Goal: Check status: Check status

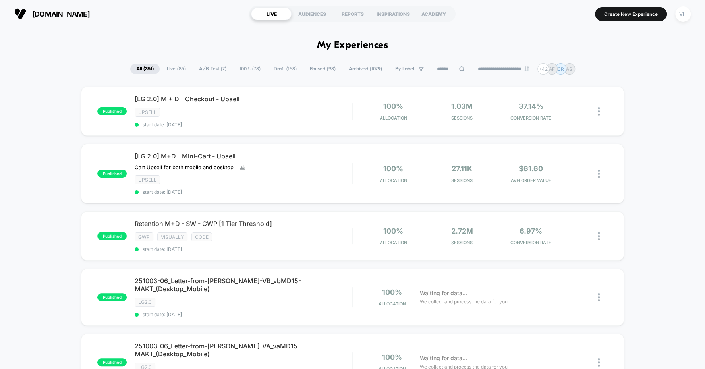
click at [212, 66] on span "A/B Test ( 7 )" at bounding box center [212, 69] width 39 height 11
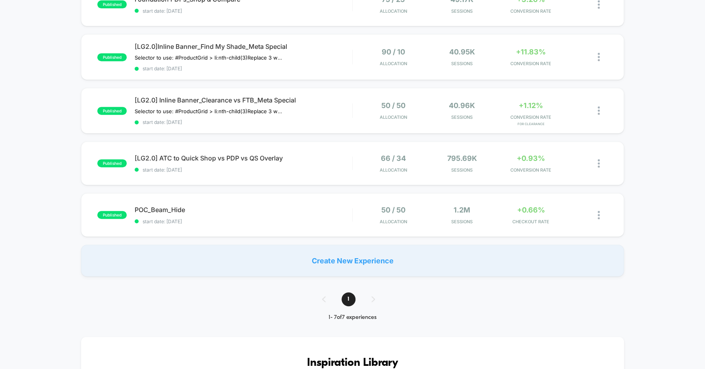
scroll to position [278, 0]
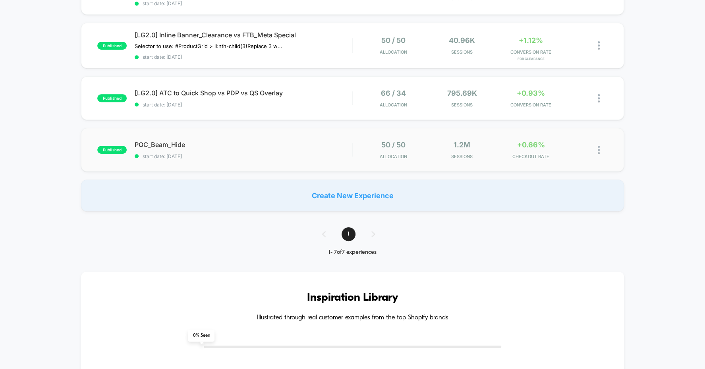
click at [170, 136] on div "published POC_Beam_Hide start date: [DATE] 50 / 50 Allocation 1.2M Sessions +0.…" at bounding box center [352, 150] width 543 height 44
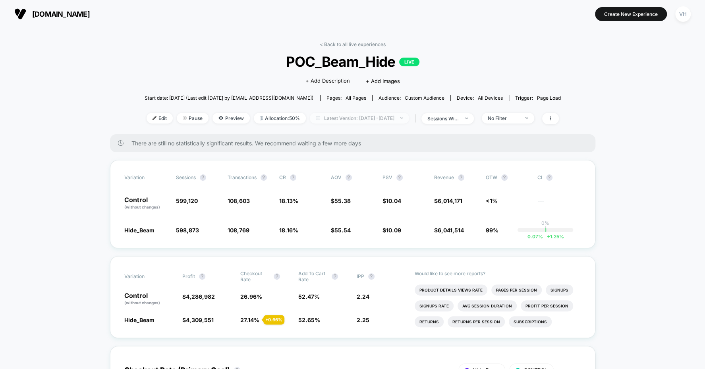
click at [387, 116] on span "Latest Version: [DATE] - [DATE]" at bounding box center [359, 118] width 99 height 11
select select "*"
select select "****"
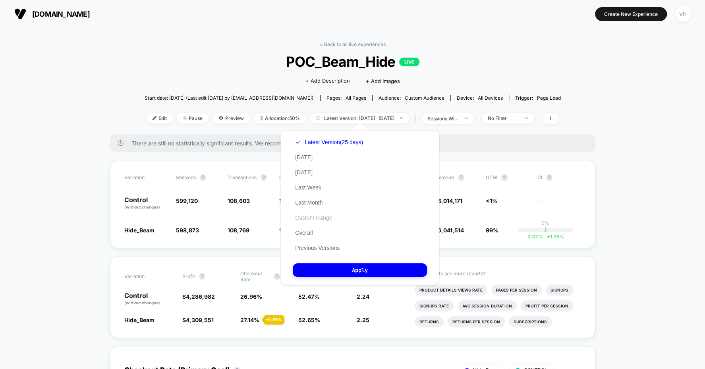
click at [313, 217] on button "Custom Range" at bounding box center [314, 217] width 42 height 7
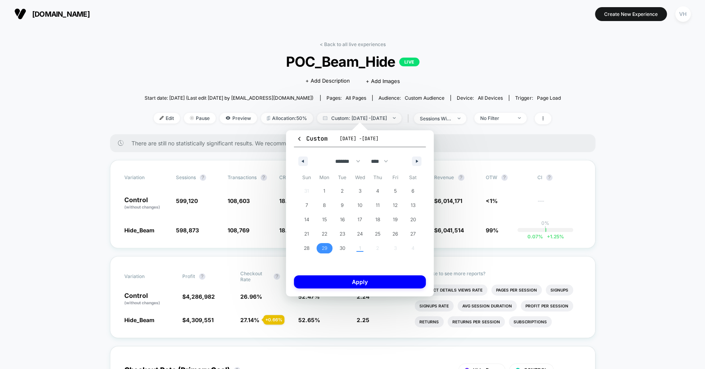
click at [318, 248] on span "29" at bounding box center [325, 248] width 18 height 10
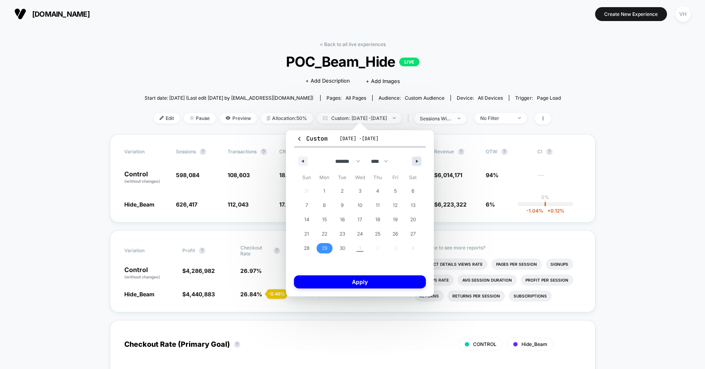
click at [415, 160] on button "button" at bounding box center [417, 162] width 10 height 10
click at [363, 187] on span "1" at bounding box center [360, 191] width 18 height 10
select select "*"
click at [365, 279] on button "Apply" at bounding box center [360, 281] width 132 height 13
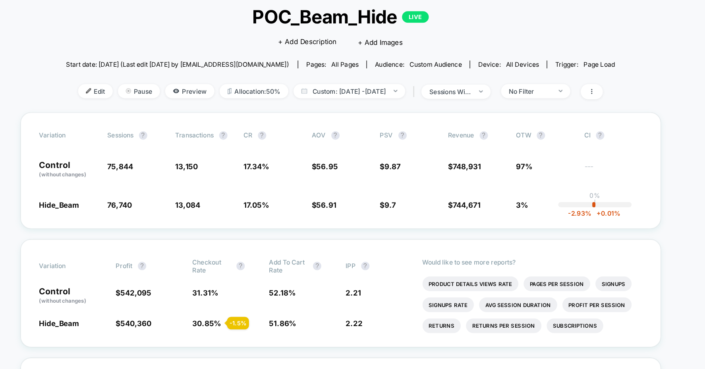
click at [374, 124] on div "< Back to all live experiences POC_Beam_Hide LIVE Click to edit experience deta…" at bounding box center [353, 87] width 417 height 93
click at [370, 118] on span "Custom: [DATE] - [DATE]" at bounding box center [359, 118] width 85 height 11
select select "*"
select select "****"
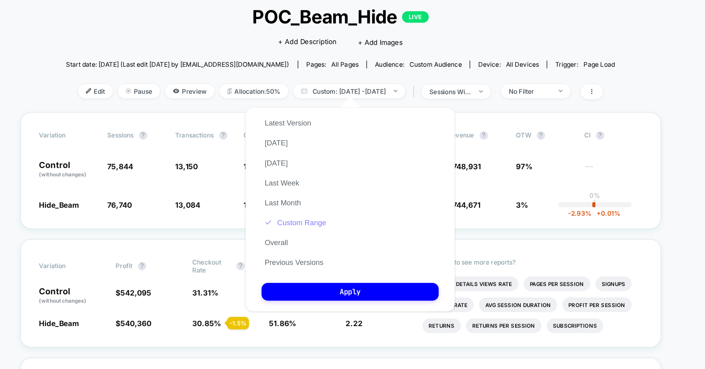
click at [324, 216] on button "Custom Range" at bounding box center [318, 217] width 51 height 7
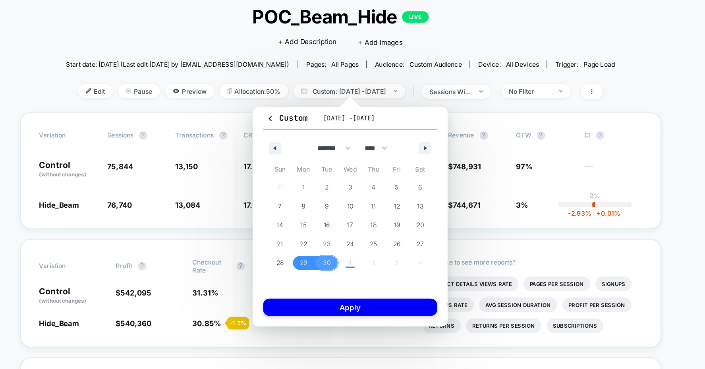
click at [360, 246] on div "31 1 2 3 4 5 6 7 8 9 10 11 12 13 14 15 16 17 18 19 20 21 22 23 24 25 26 27 28 2…" at bounding box center [360, 220] width 124 height 72
click at [418, 161] on icon "button" at bounding box center [418, 161] width 4 height 3
select select "*"
click at [360, 188] on span "1" at bounding box center [360, 191] width 2 height 14
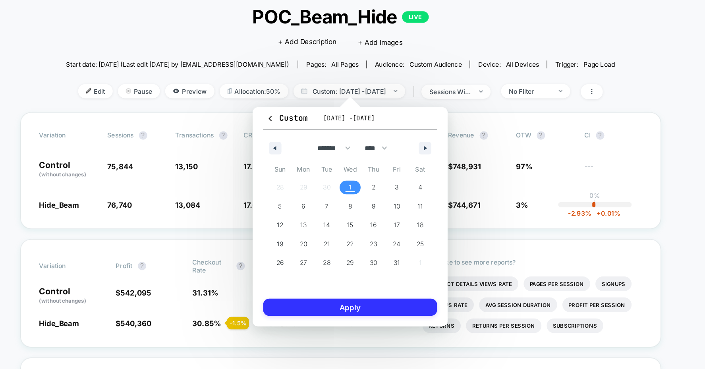
click at [351, 281] on button "Apply" at bounding box center [360, 281] width 132 height 13
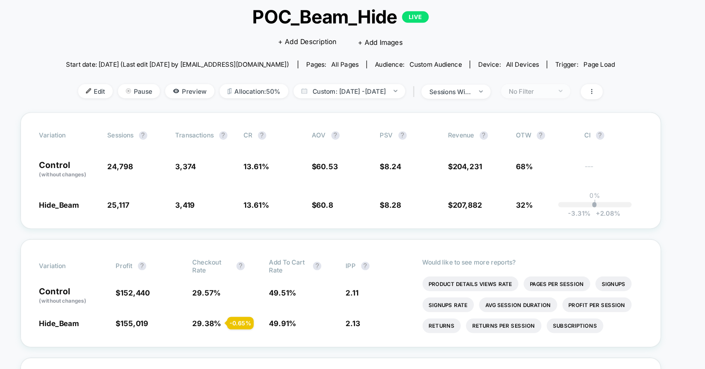
click at [511, 118] on div "No Filter" at bounding box center [496, 118] width 32 height 6
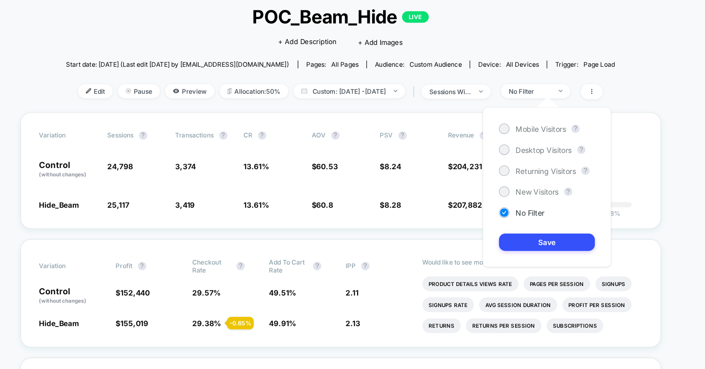
click at [484, 158] on div "Mobile Visitors ? Desktop Visitors ? Returning Visitors ? New Visitors ? No Fil…" at bounding box center [509, 190] width 97 height 121
click at [482, 163] on div "Desktop Visitors" at bounding box center [500, 163] width 55 height 8
click at [486, 228] on button "Save" at bounding box center [509, 232] width 73 height 13
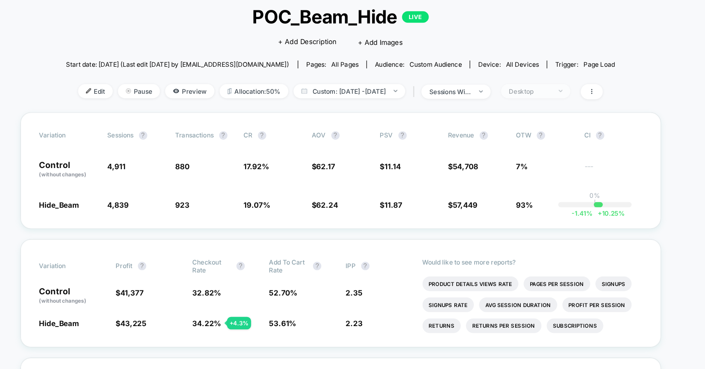
click at [512, 115] on div "Desktop" at bounding box center [496, 118] width 32 height 6
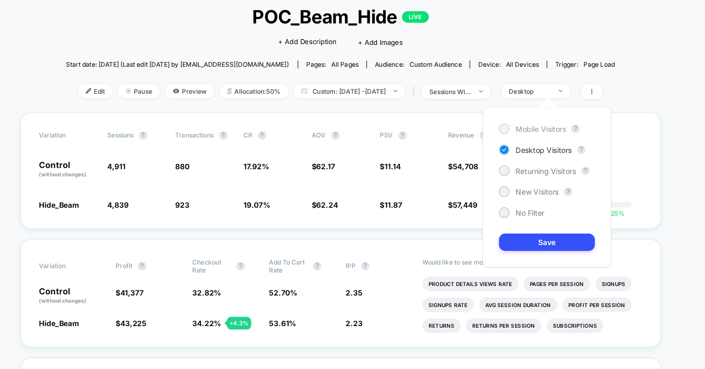
click at [501, 143] on div "Mobile Visitors" at bounding box center [498, 147] width 51 height 8
click at [498, 229] on button "Save" at bounding box center [509, 232] width 73 height 13
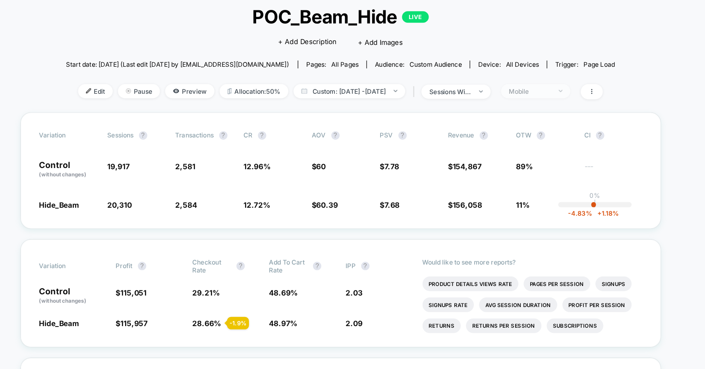
click at [500, 113] on span "Mobile" at bounding box center [501, 118] width 52 height 11
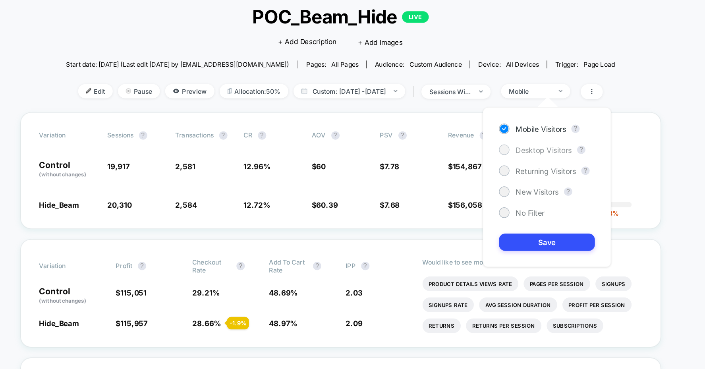
click at [488, 163] on span "Desktop Visitors" at bounding box center [507, 162] width 43 height 7
click at [480, 229] on button "Save" at bounding box center [509, 232] width 73 height 13
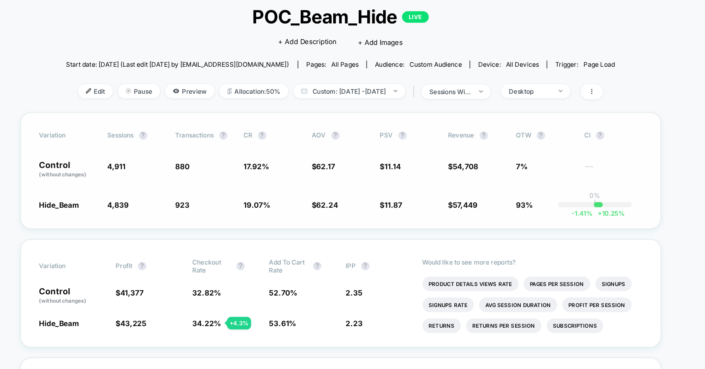
click at [297, 161] on div "Variation Sessions ? Transactions ? CR ? AOV ? PSV ? Revenue ? OTW ? CI ? Contr…" at bounding box center [353, 178] width 486 height 88
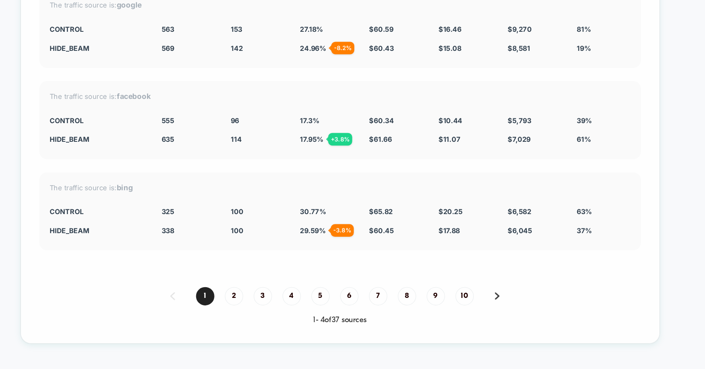
scroll to position [2094, 0]
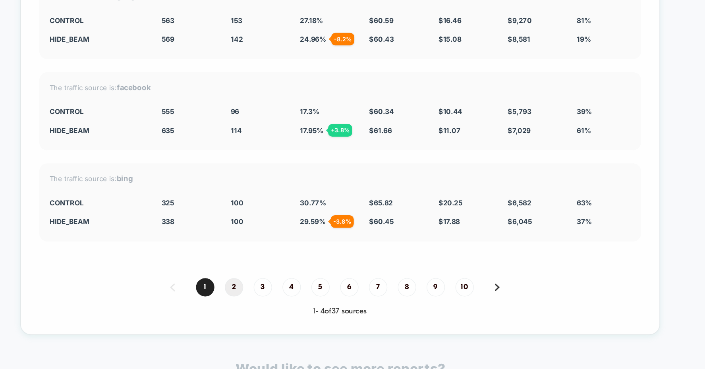
click at [273, 260] on span "2" at bounding box center [272, 267] width 14 height 14
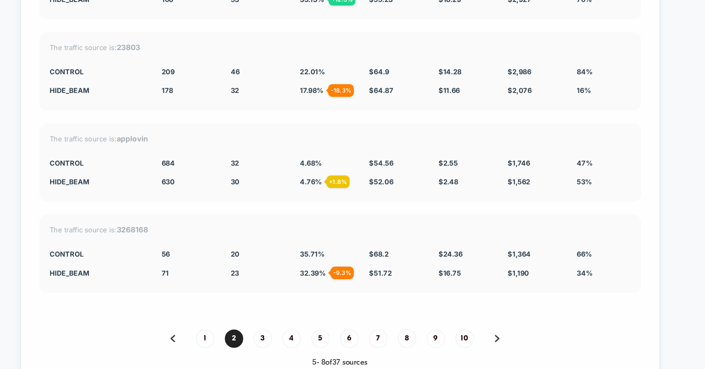
scroll to position [2107, 0]
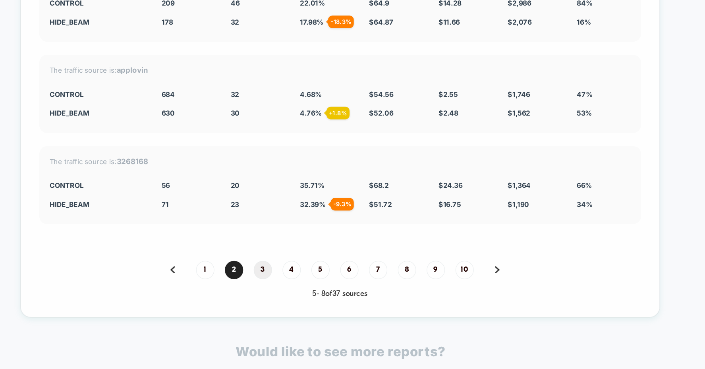
click at [289, 247] on span "3" at bounding box center [294, 254] width 14 height 14
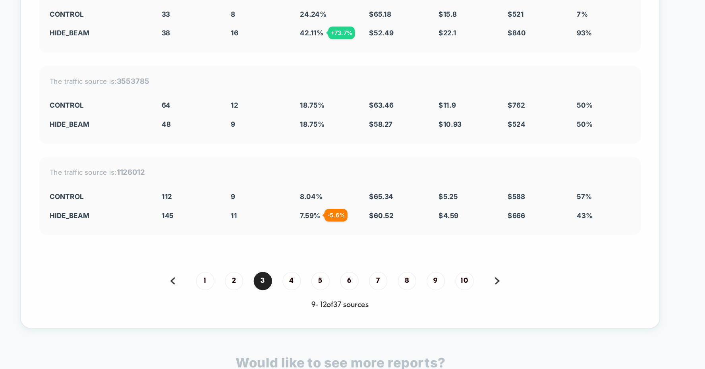
scroll to position [2194, 0]
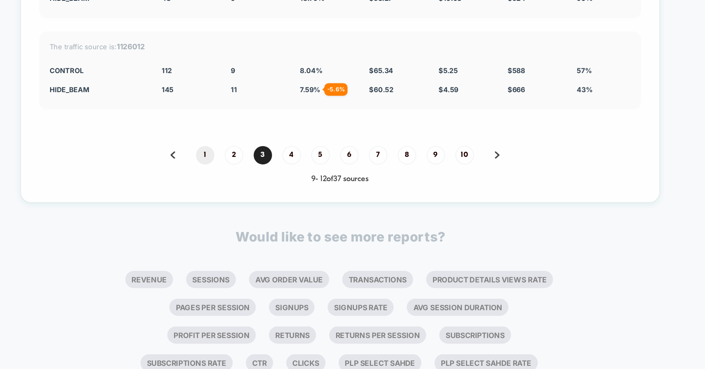
click at [248, 160] on span "1" at bounding box center [250, 167] width 14 height 14
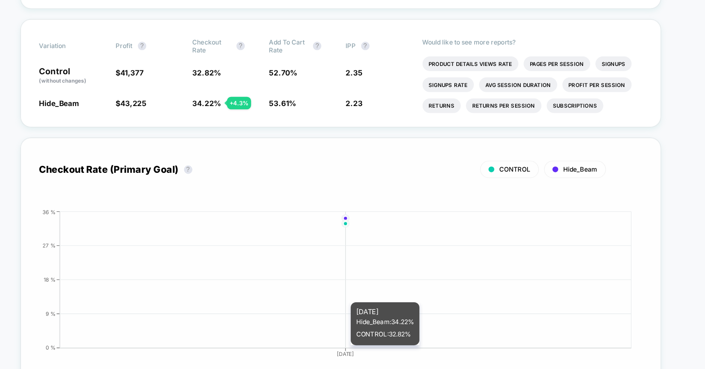
scroll to position [0, 0]
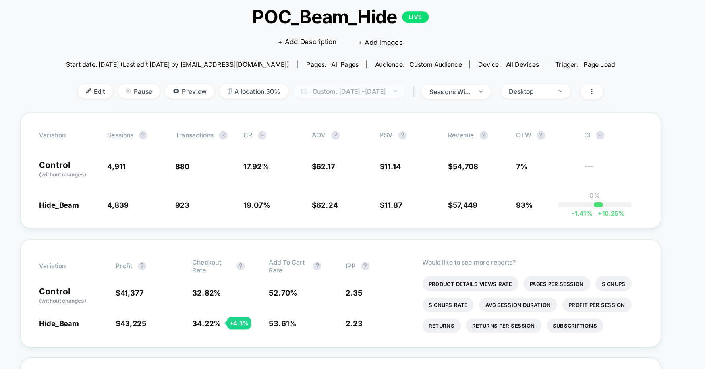
click at [394, 113] on span "Custom: [DATE] - [DATE]" at bounding box center [359, 118] width 85 height 11
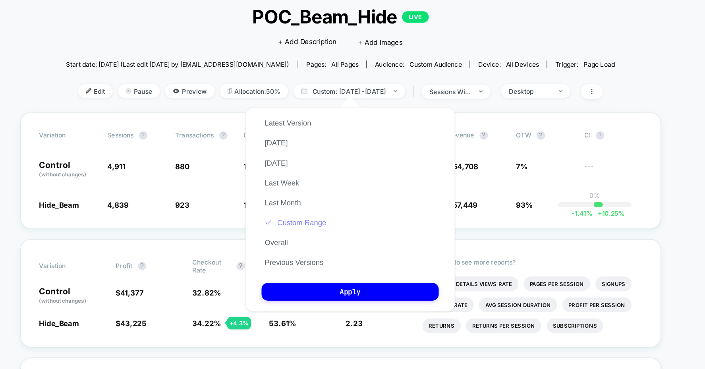
click at [314, 221] on button "Custom Range" at bounding box center [318, 217] width 51 height 7
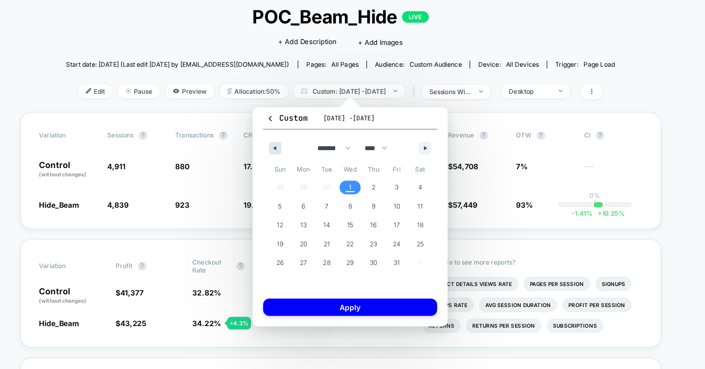
click at [304, 160] on button "button" at bounding box center [303, 162] width 10 height 10
select select "*"
click at [327, 251] on span "29" at bounding box center [325, 248] width 6 height 14
click at [339, 251] on span "30" at bounding box center [342, 248] width 18 height 10
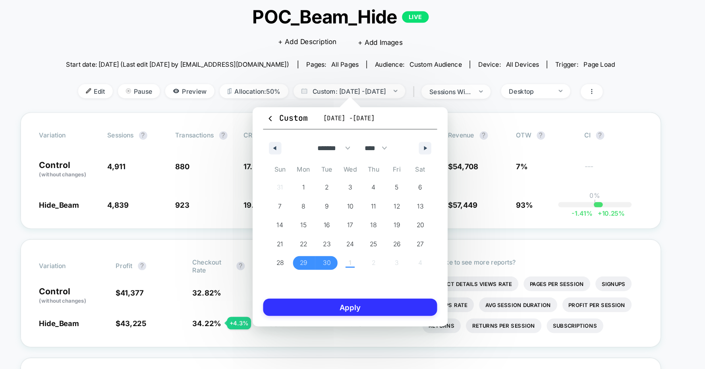
click at [335, 279] on button "Apply" at bounding box center [360, 281] width 132 height 13
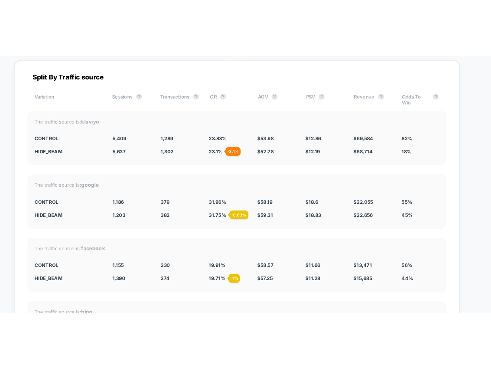
scroll to position [2005, 0]
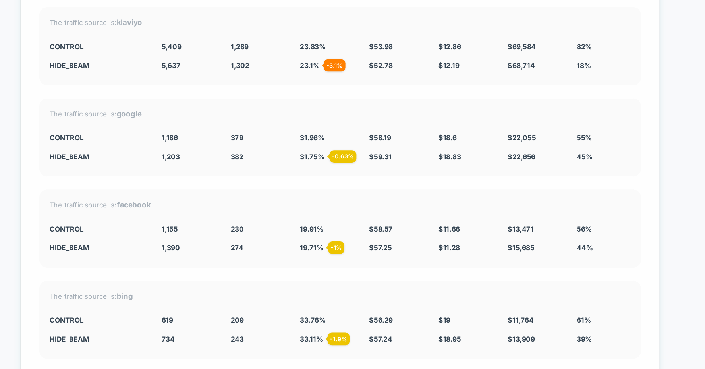
click at [215, 151] on div "The traffic source is: google CONTROL 1,186 379 31.96 % $ 58.19 $ 18.6 $ 22,055…" at bounding box center [352, 153] width 456 height 59
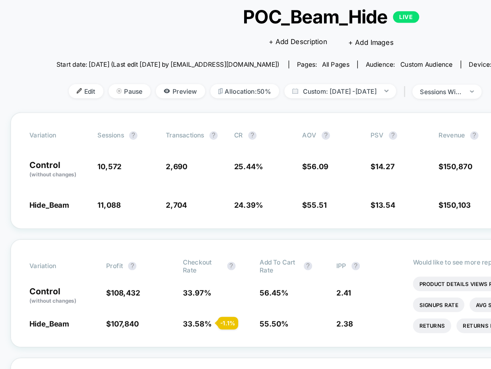
scroll to position [0, 10]
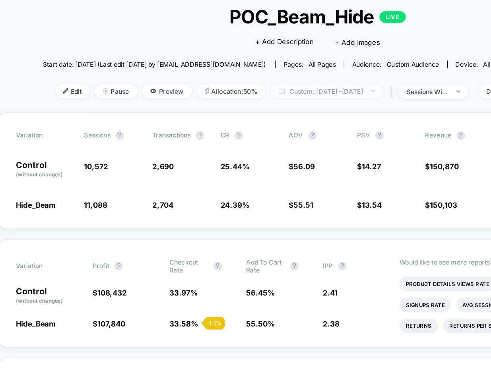
click at [261, 118] on span "Custom: [DATE] - [DATE]" at bounding box center [247, 118] width 85 height 11
select select "*"
select select "****"
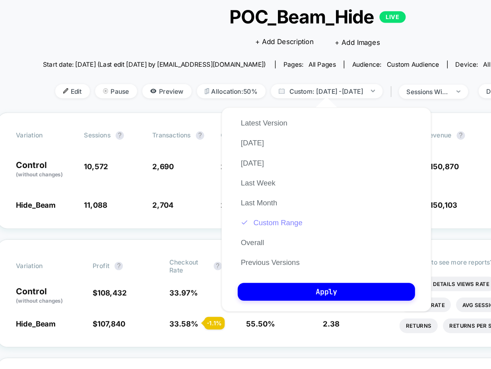
click at [211, 218] on button "Custom Range" at bounding box center [205, 217] width 51 height 7
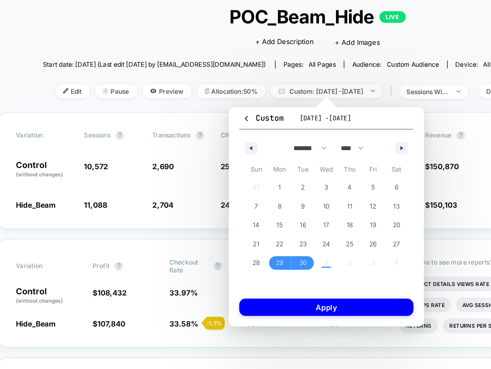
click at [309, 158] on div "******* ******** ***** ***** *** **** **** ****** ********* ******* ******** **…" at bounding box center [247, 159] width 132 height 24
click at [304, 163] on icon "button" at bounding box center [305, 161] width 4 height 3
select select "*"
click at [248, 190] on span "1" at bounding box center [247, 191] width 2 height 14
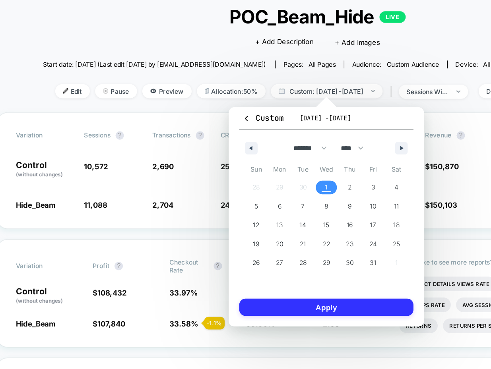
click at [222, 279] on button "Apply" at bounding box center [247, 281] width 132 height 13
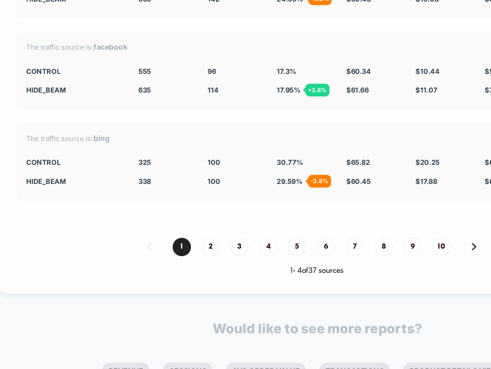
scroll to position [2126, 10]
